Goal: Information Seeking & Learning: Learn about a topic

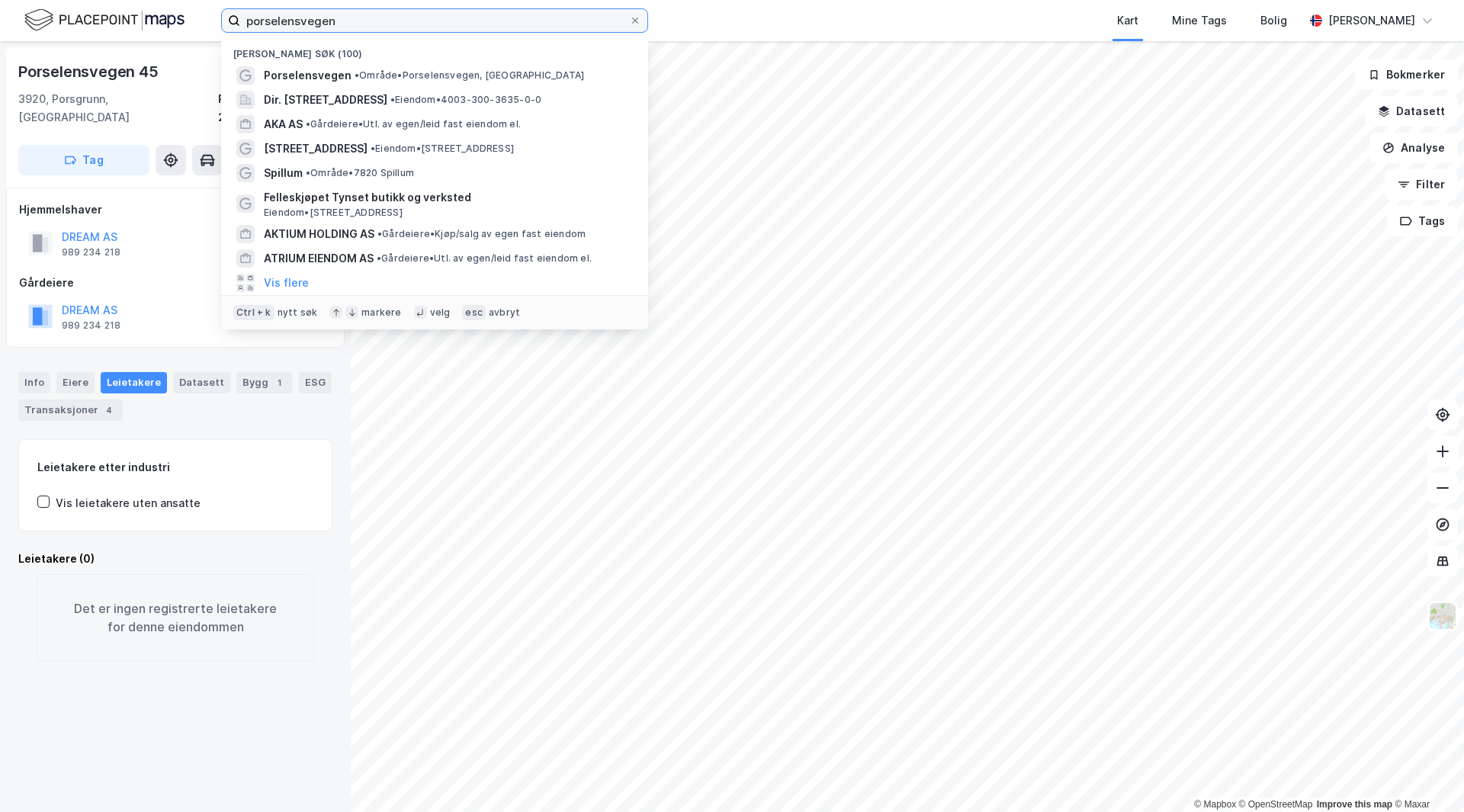
click at [384, 20] on input "porselensvegen" at bounding box center [434, 20] width 388 height 23
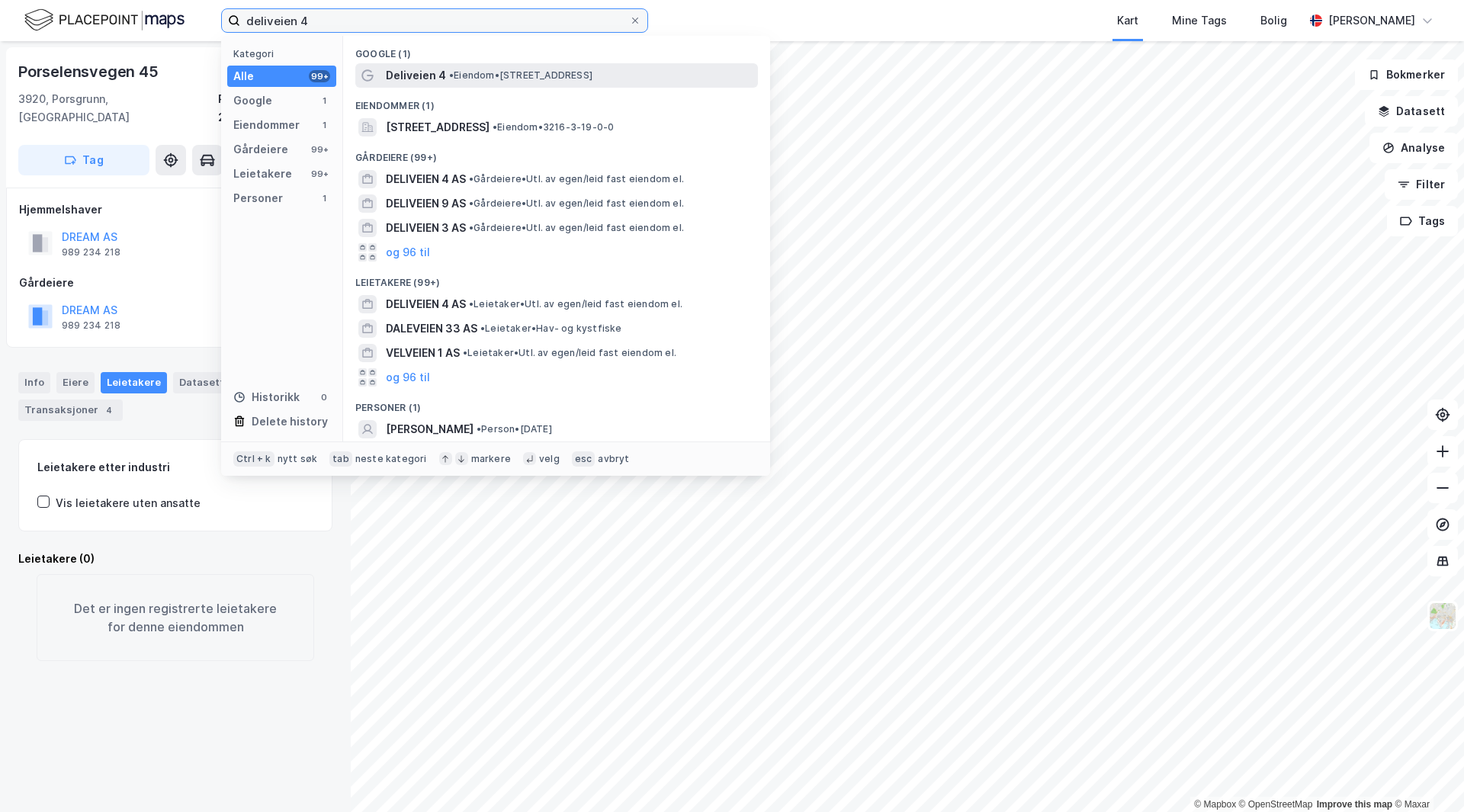
type input "deliveien 4"
click at [494, 73] on span "• Eiendom • [STREET_ADDRESS]" at bounding box center [520, 76] width 143 height 12
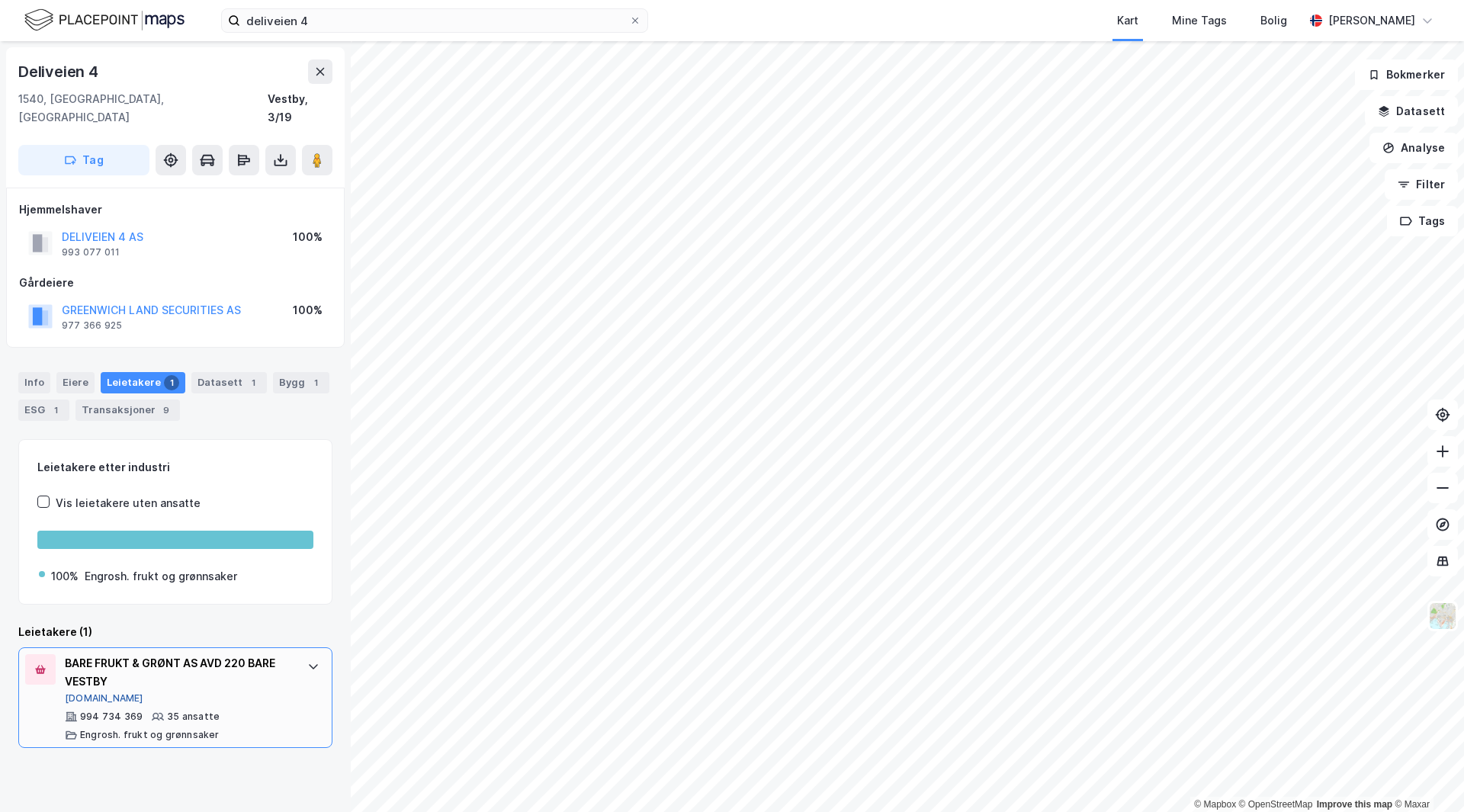
click at [83, 692] on button "[DOMAIN_NAME]" at bounding box center [104, 699] width 78 height 12
click at [325, 28] on input "deliveien 4" at bounding box center [434, 20] width 388 height 23
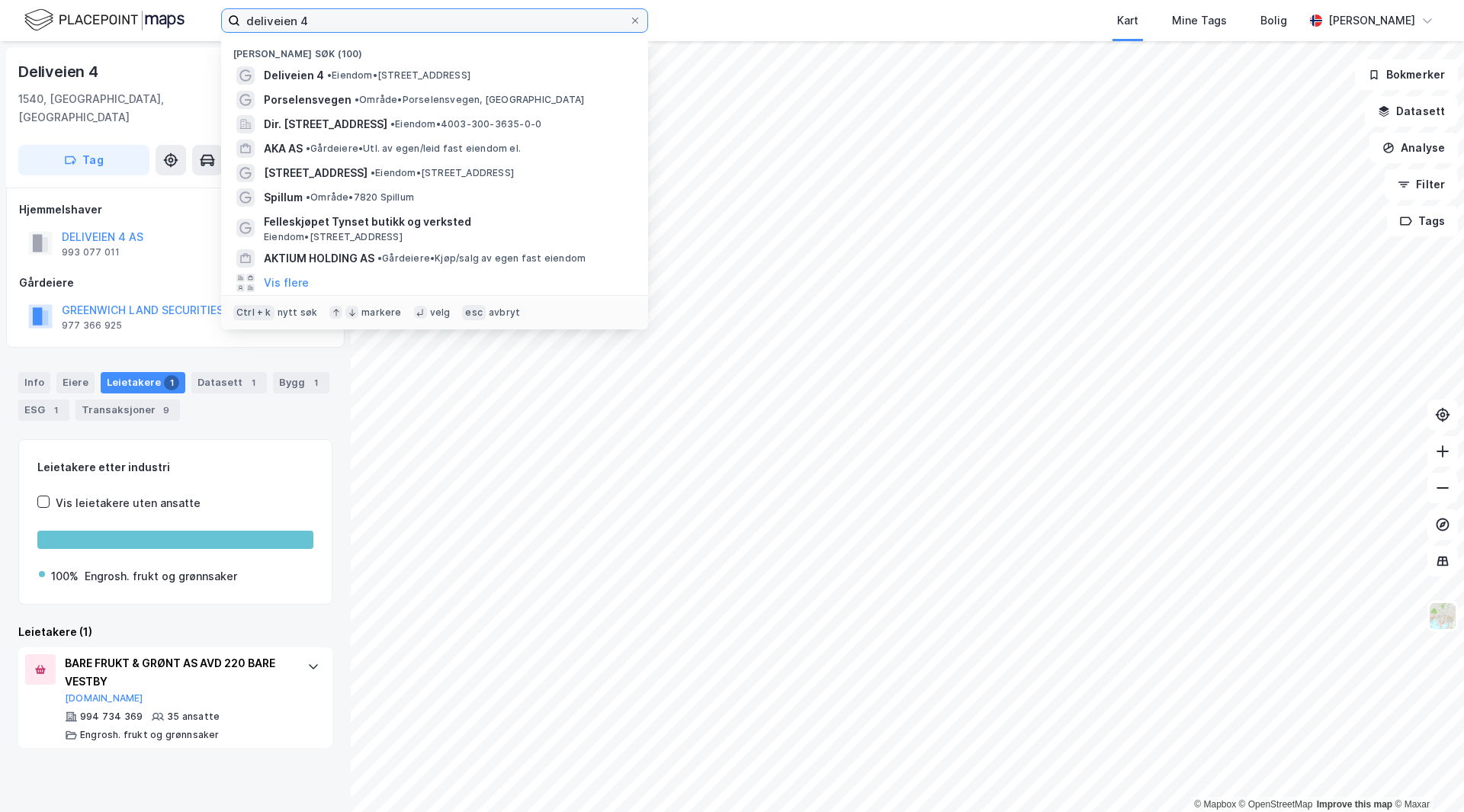
click at [326, 27] on input "deliveien 4" at bounding box center [434, 20] width 388 height 23
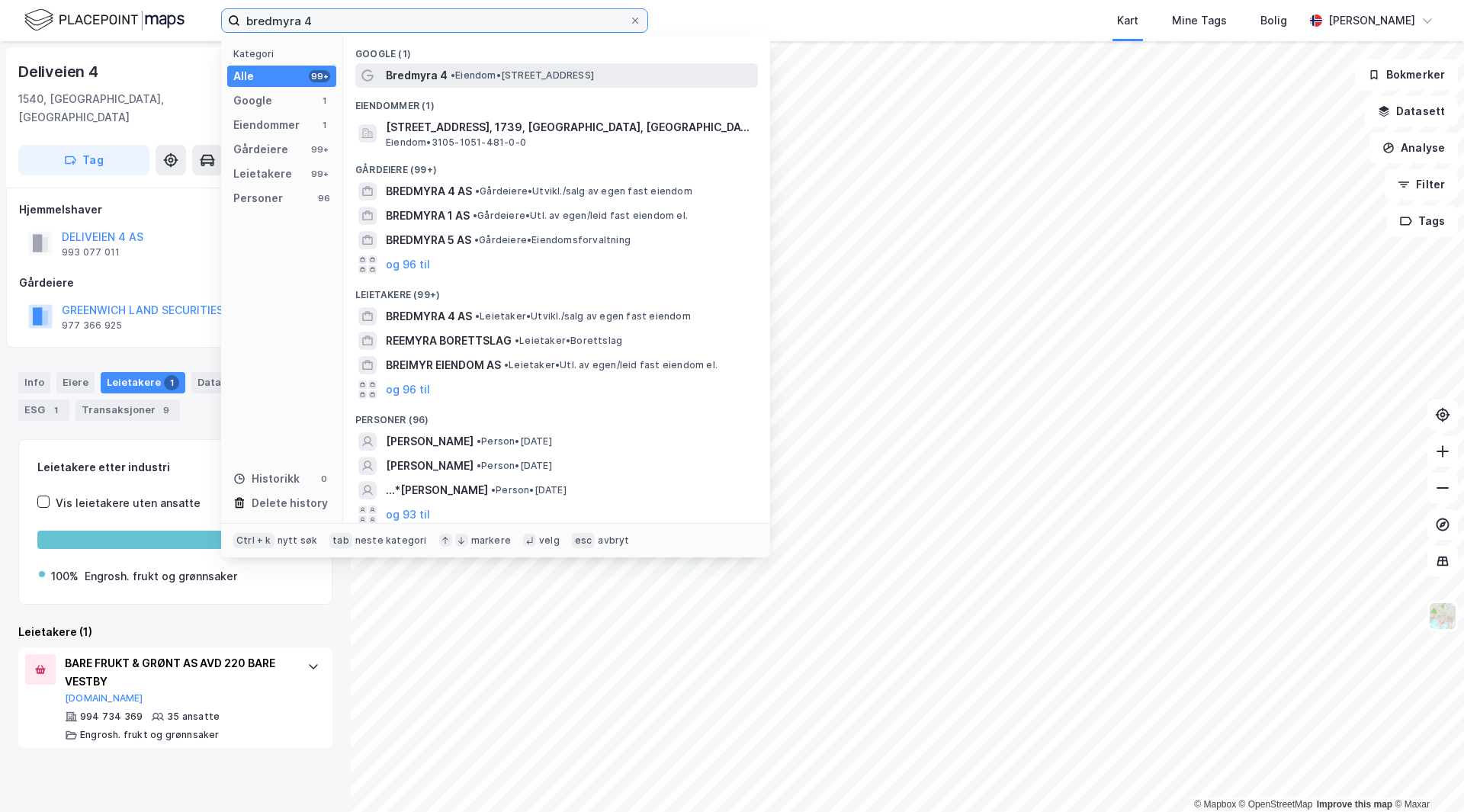
type input "bredmyra 4"
click at [594, 73] on span "• Eiendom • [STREET_ADDRESS]" at bounding box center [522, 76] width 143 height 12
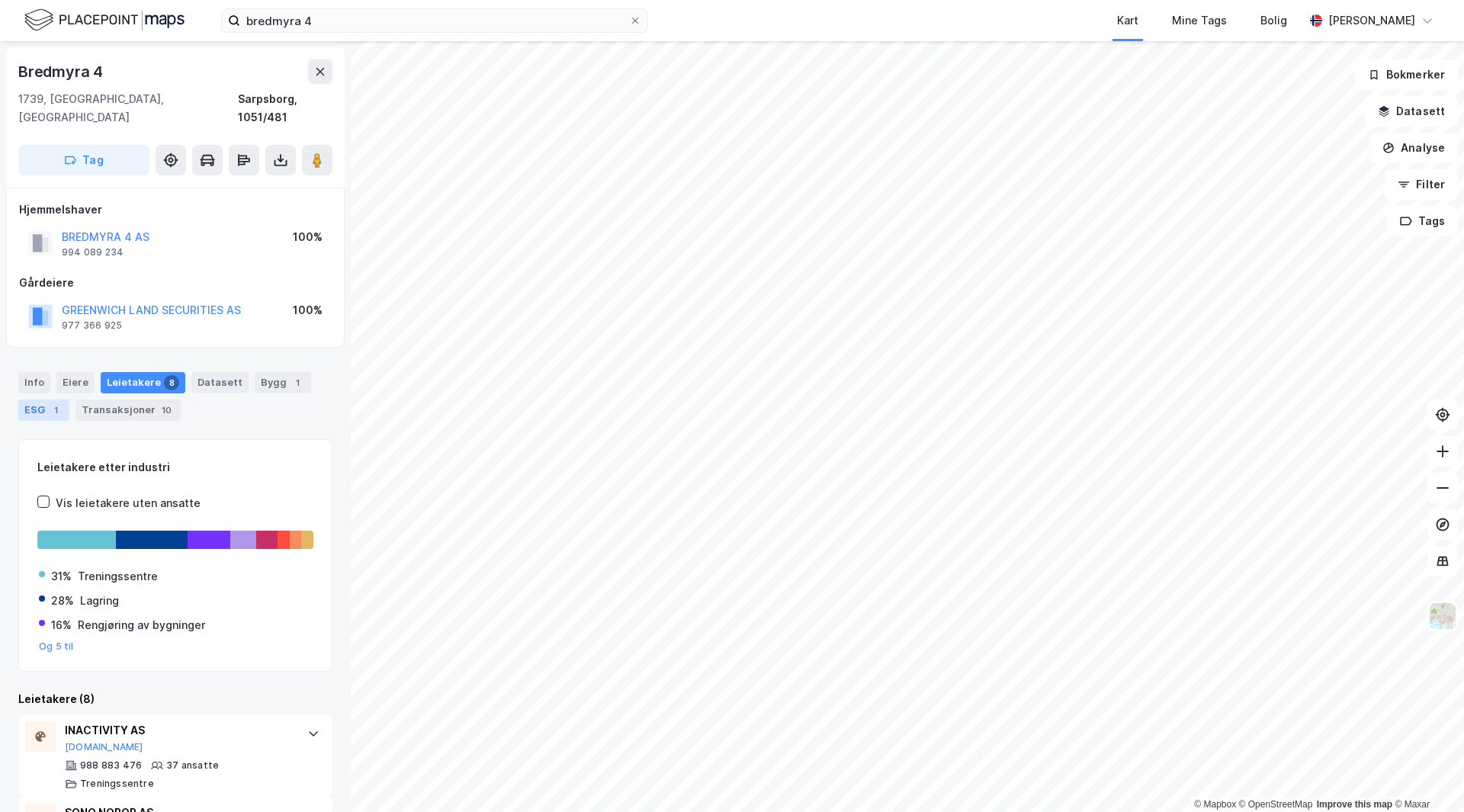
click at [53, 402] on div "1" at bounding box center [55, 410] width 15 height 15
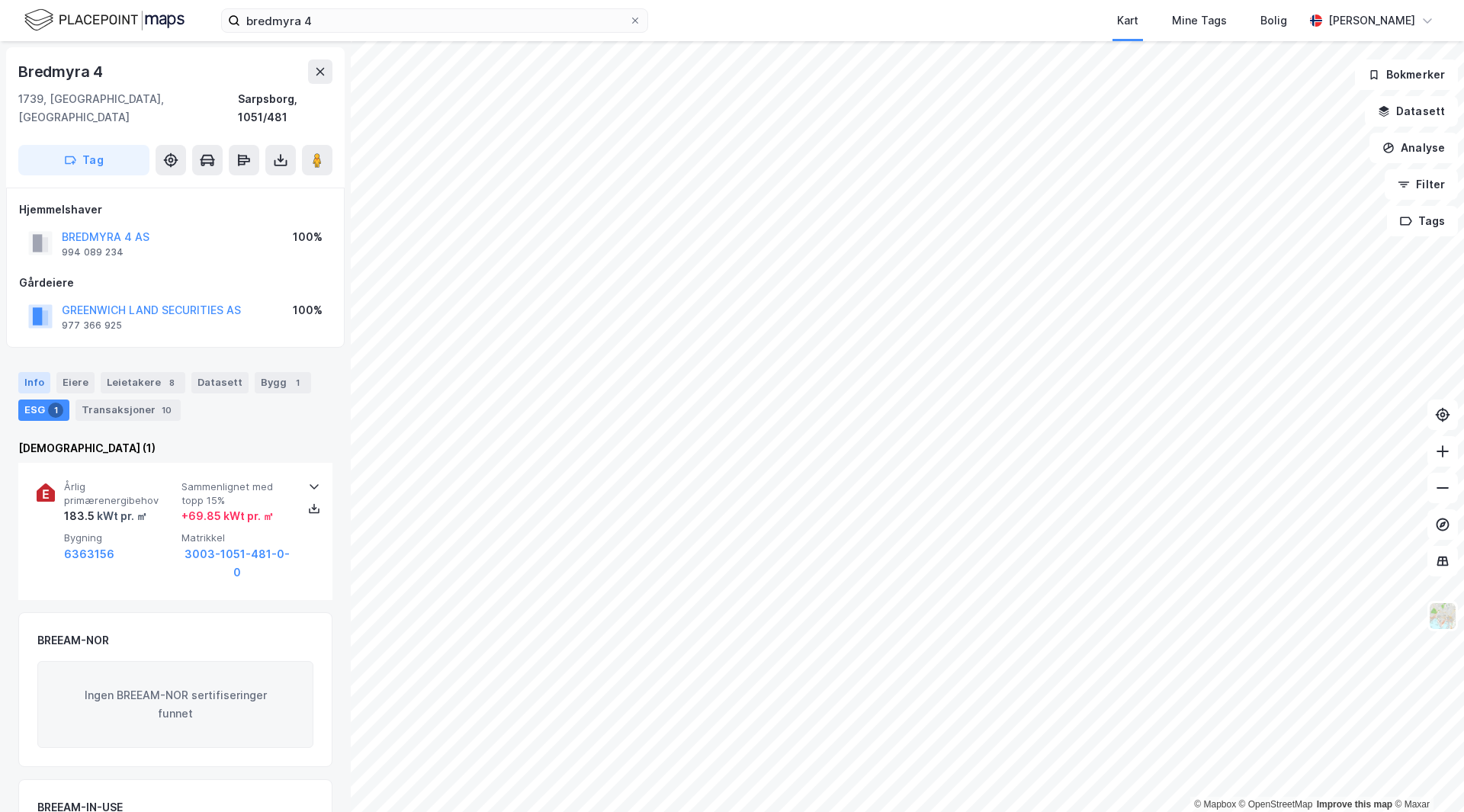
click at [40, 372] on div "Info" at bounding box center [34, 382] width 32 height 21
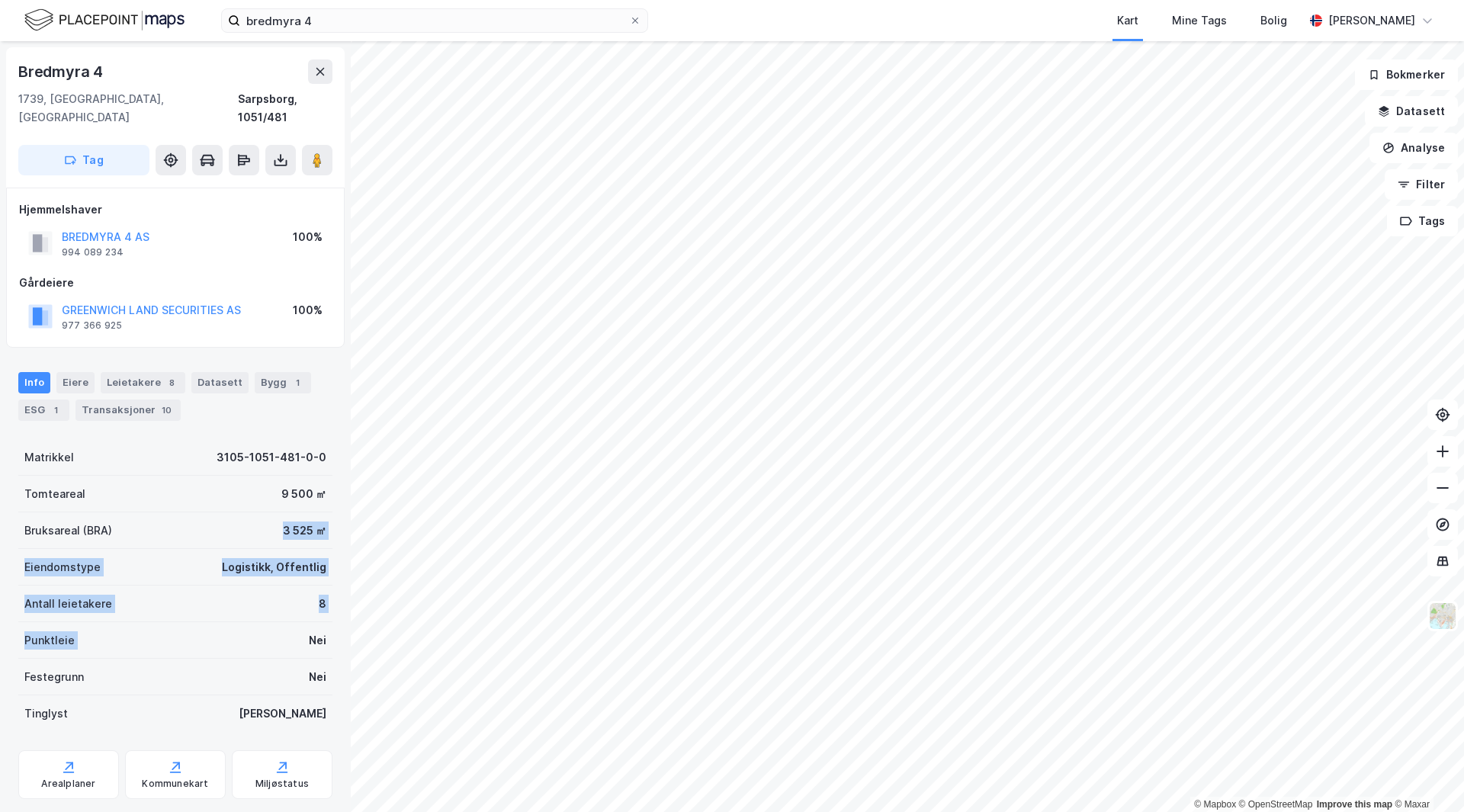
drag, startPoint x: 218, startPoint y: 522, endPoint x: 170, endPoint y: 504, distance: 51.3
click at [218, 630] on div "Matrikkel 3105-1051-481-0-0 Tomteareal 9 500 ㎡ Bruksareal (BRA) 3 525 ㎡ Eiendom…" at bounding box center [175, 585] width 314 height 293
click at [170, 512] on div "Bruksareal (BRA) 3 525 ㎡" at bounding box center [175, 531] width 314 height 37
click at [128, 372] on div "Leietakere 8" at bounding box center [143, 382] width 84 height 21
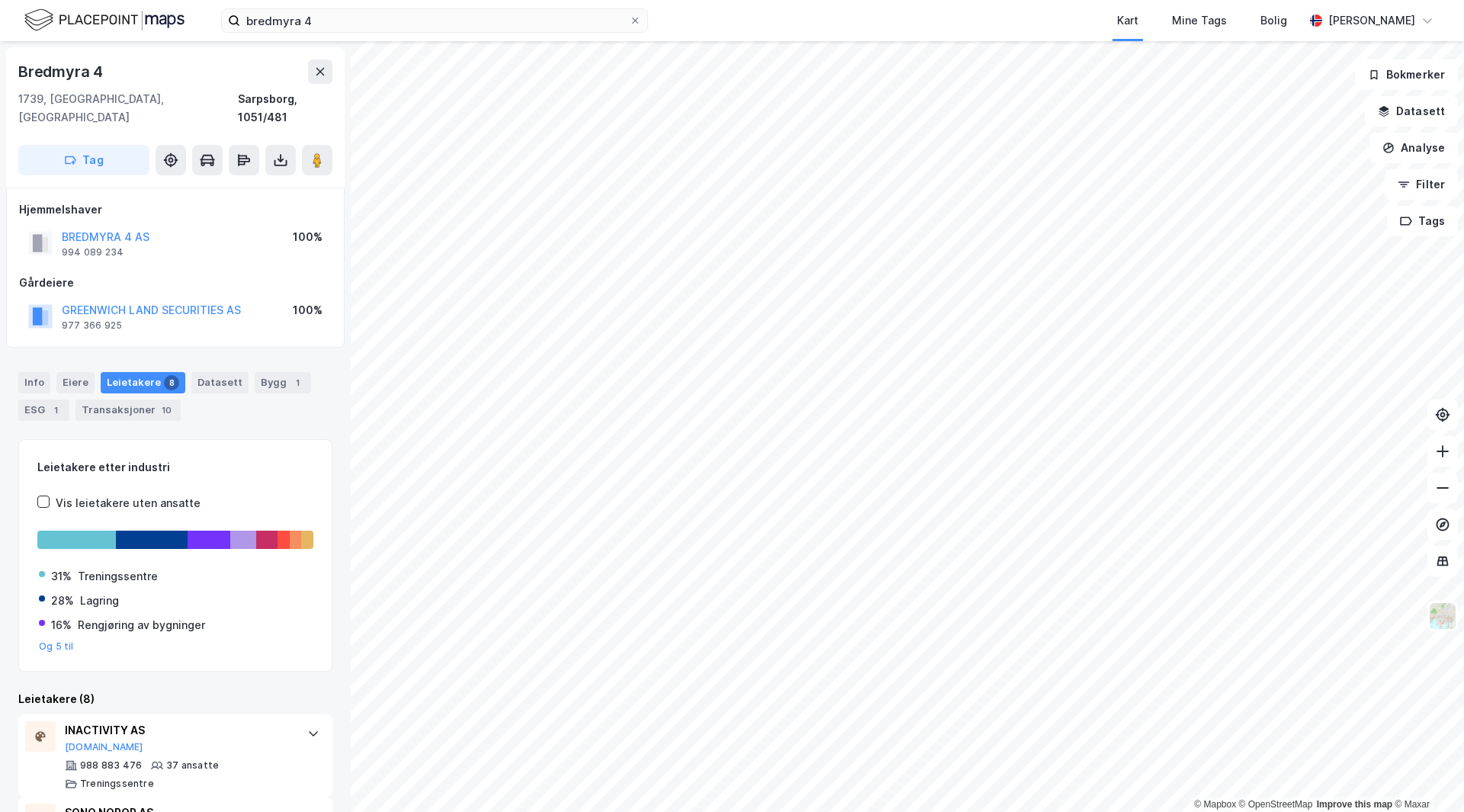
click at [37, 71] on div "Bredmyra 4" at bounding box center [62, 72] width 88 height 25
copy div "Bredmyra 4"
click at [60, 402] on div "1" at bounding box center [55, 410] width 15 height 15
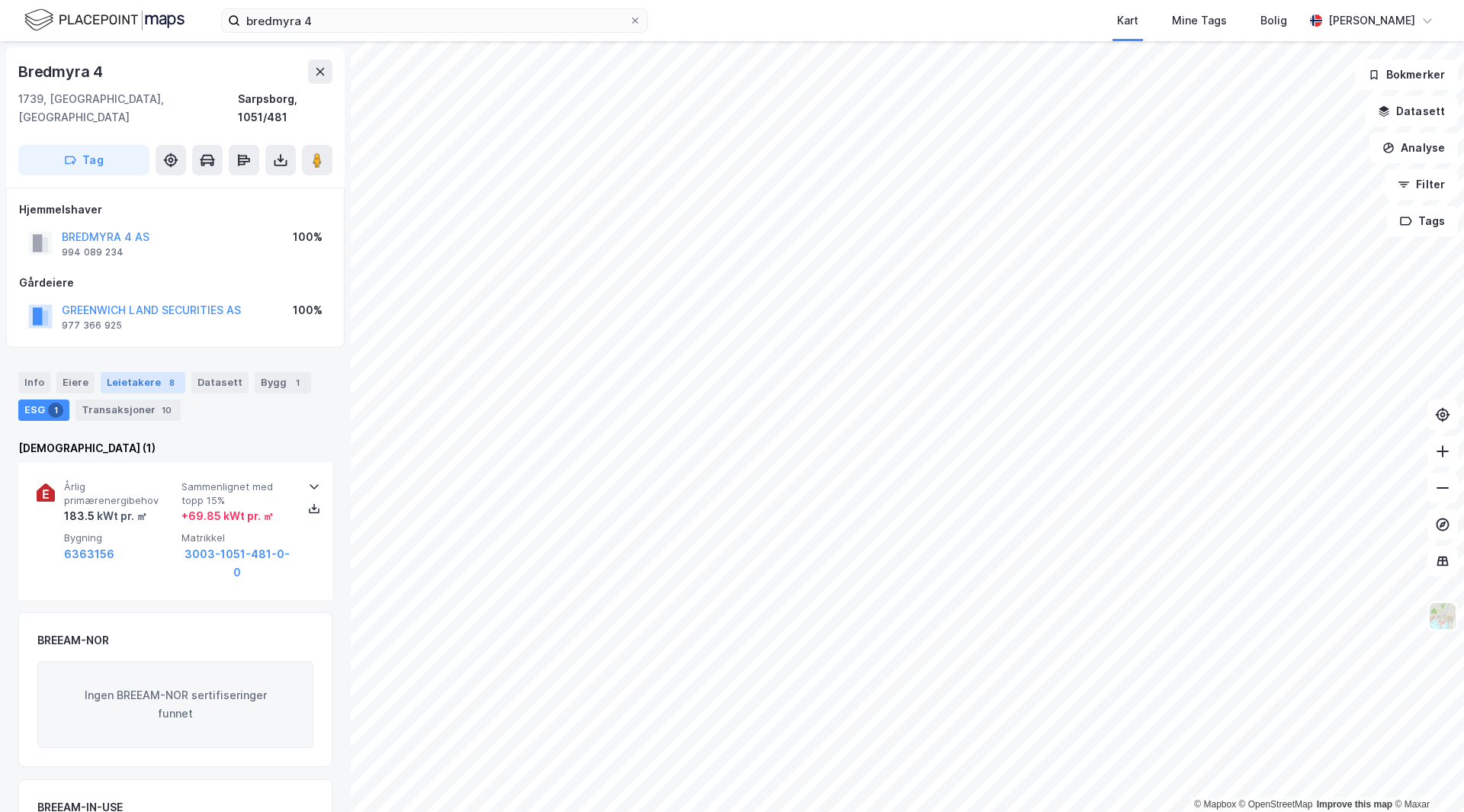
click at [149, 372] on div "Leietakere 8" at bounding box center [143, 382] width 84 height 21
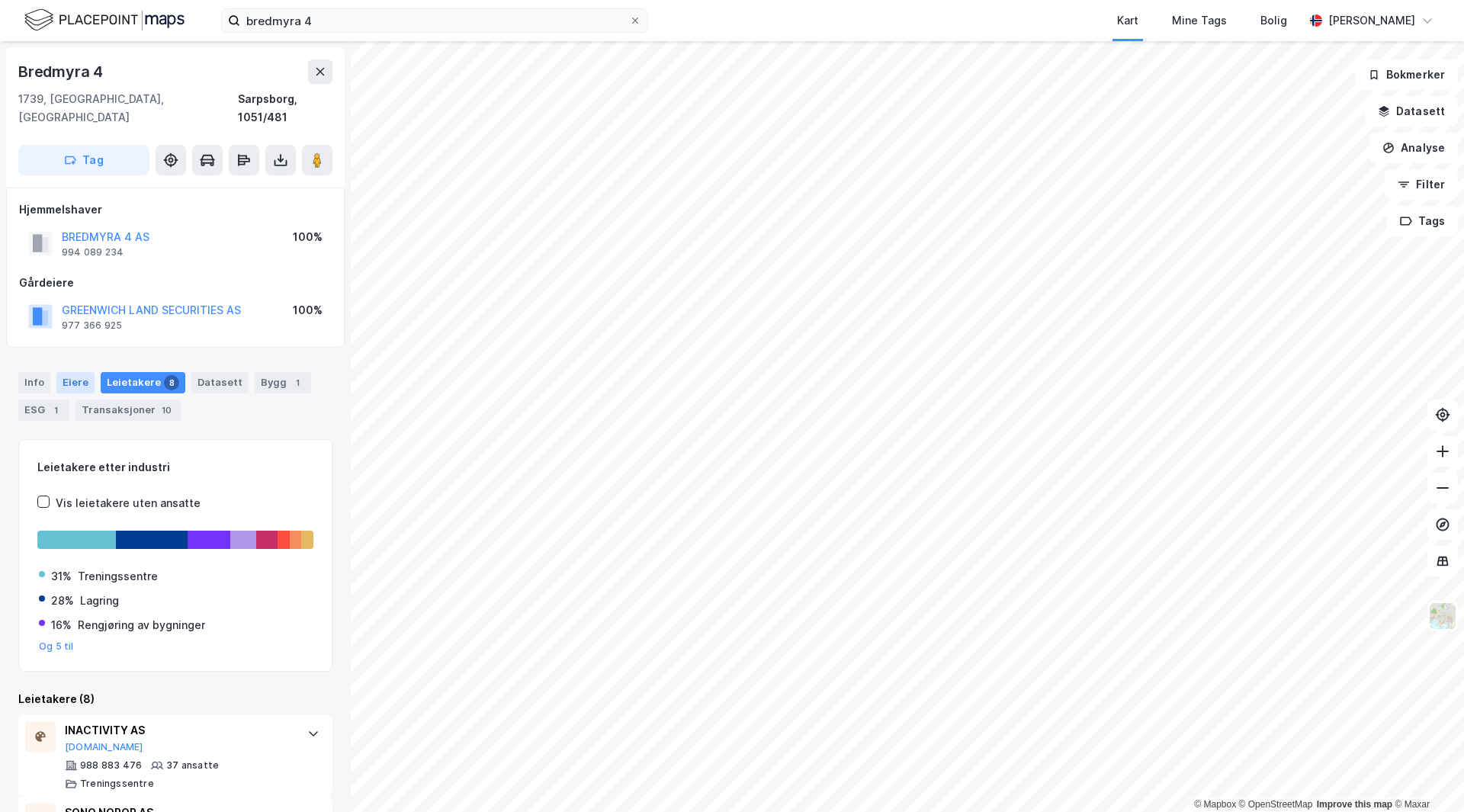
drag, startPoint x: 38, startPoint y: 361, endPoint x: 81, endPoint y: 363, distance: 43.0
click at [40, 372] on div "Info" at bounding box center [34, 382] width 32 height 21
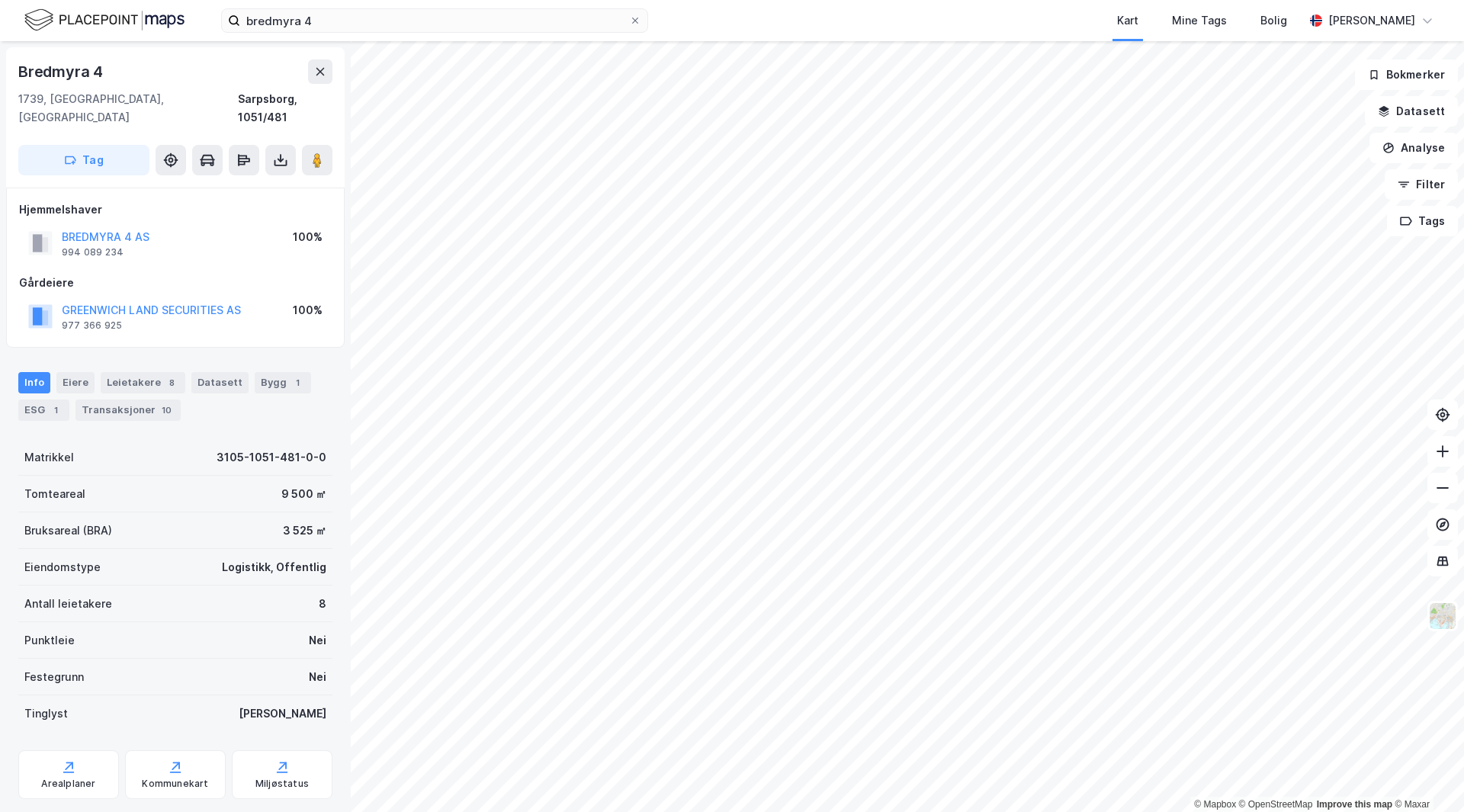
drag, startPoint x: 196, startPoint y: 575, endPoint x: 201, endPoint y: 513, distance: 62.2
